Goal: Information Seeking & Learning: Find specific fact

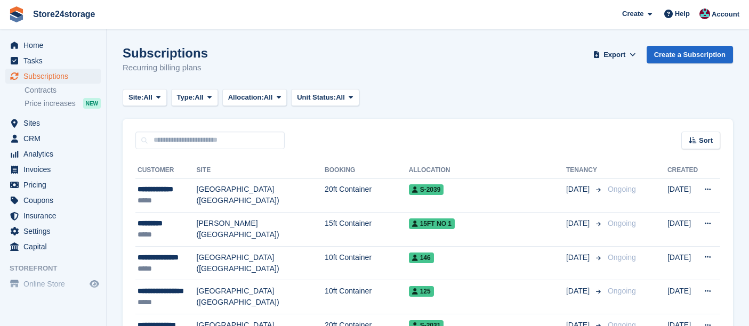
click at [209, 132] on input "text" at bounding box center [209, 141] width 149 height 18
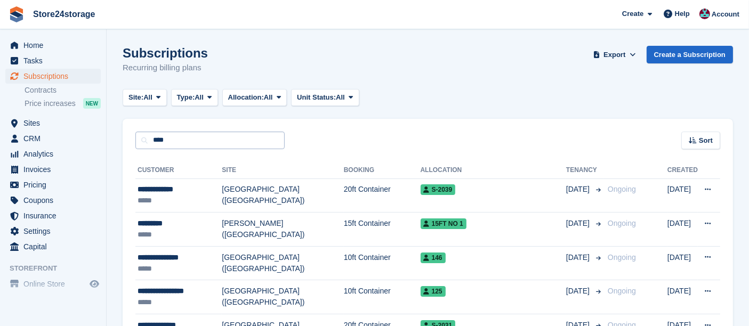
type input "***"
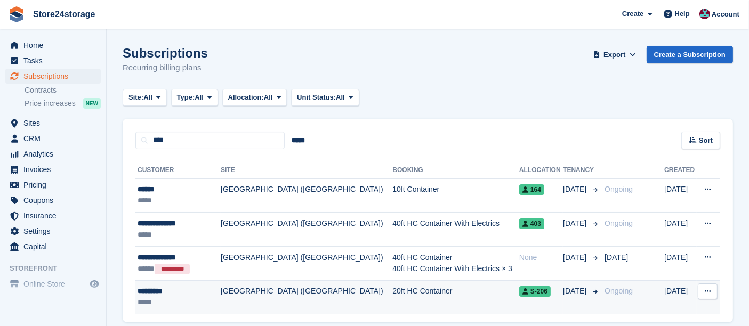
click at [189, 298] on div "*****" at bounding box center [176, 302] width 78 height 11
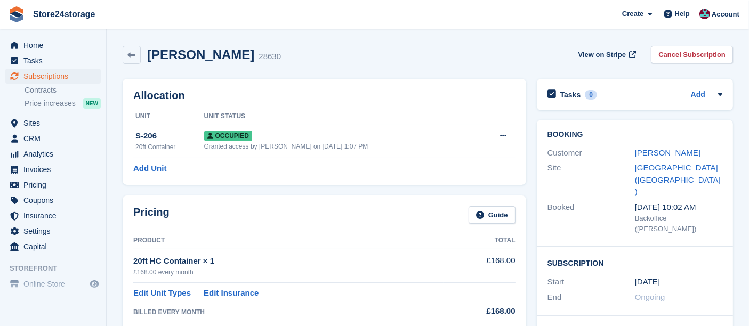
click at [199, 55] on h2 "Joe Maxim" at bounding box center [200, 54] width 107 height 14
copy div "Joe Maxim"
click at [653, 156] on link "Joe Maxim" at bounding box center [668, 152] width 66 height 9
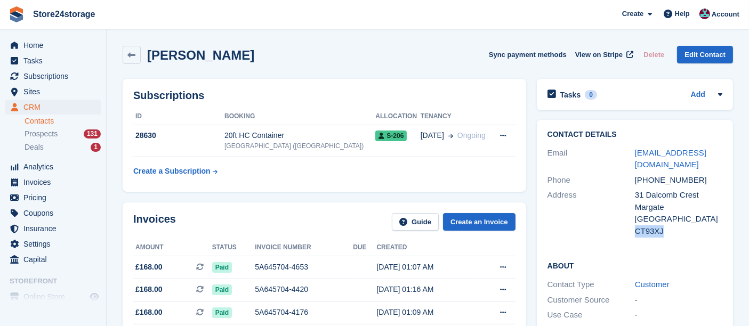
drag, startPoint x: 664, startPoint y: 230, endPoint x: 635, endPoint y: 234, distance: 30.2
click at [635, 234] on div "CT93XJ" at bounding box center [678, 231] width 87 height 12
copy div "CT93XJ"
click at [256, 265] on div "5A645704-4653" at bounding box center [304, 267] width 98 height 11
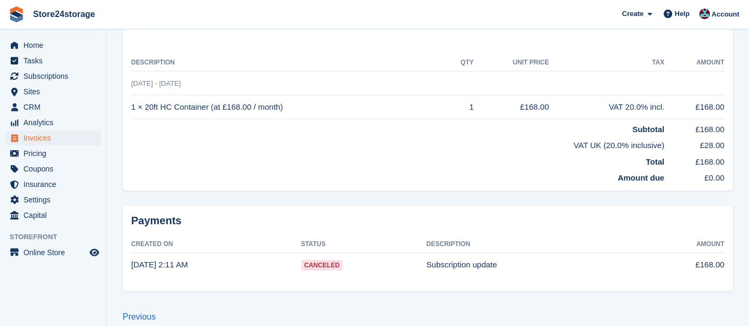
scroll to position [273, 0]
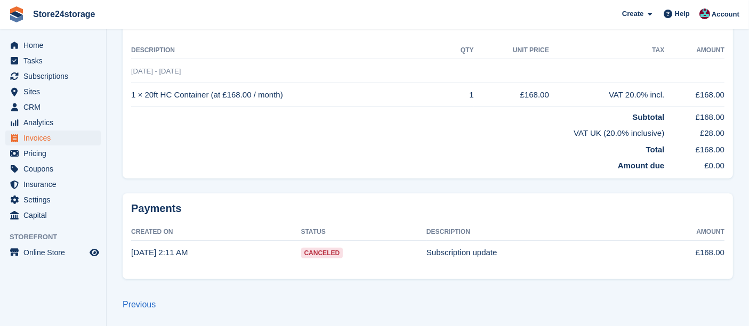
click at [212, 93] on td "1 × 20ft HC Container (at £168.00 / month)" at bounding box center [288, 95] width 315 height 24
copy tr "1 × 20ft HC Container (at £168.00 / month)"
